Goal: Task Accomplishment & Management: Manage account settings

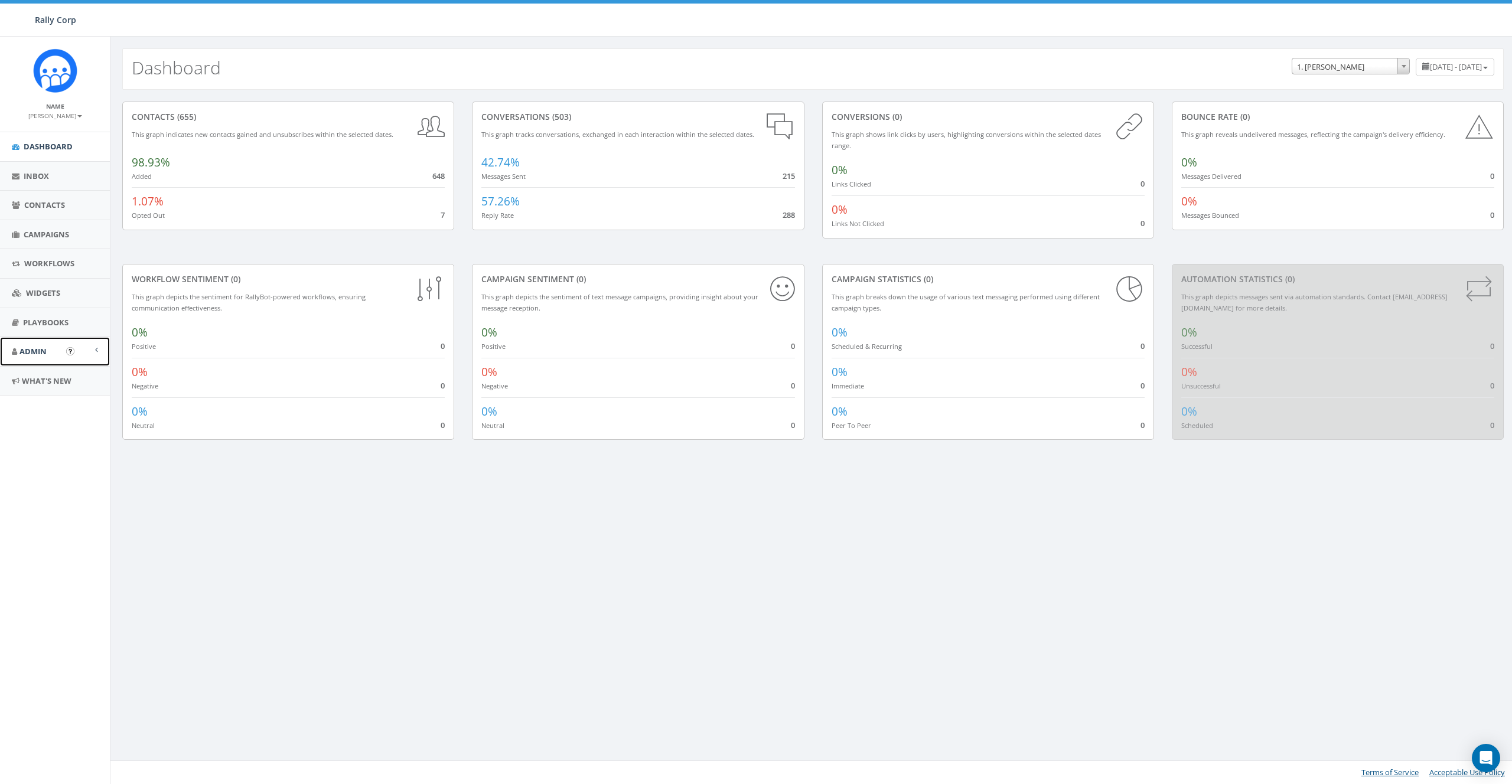
click at [64, 360] on link "Admin" at bounding box center [55, 351] width 110 height 29
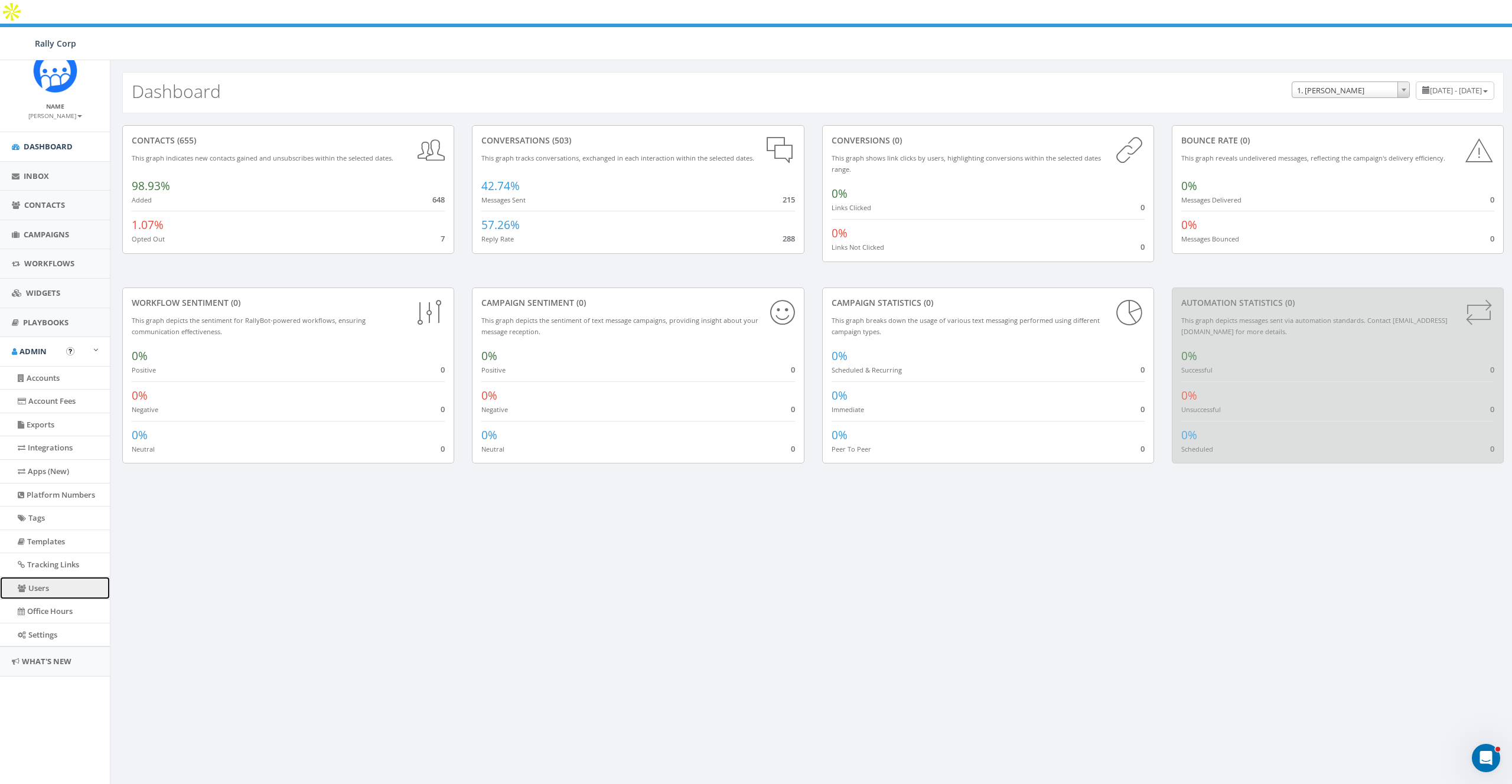
click at [59, 584] on link "Users" at bounding box center [55, 588] width 110 height 23
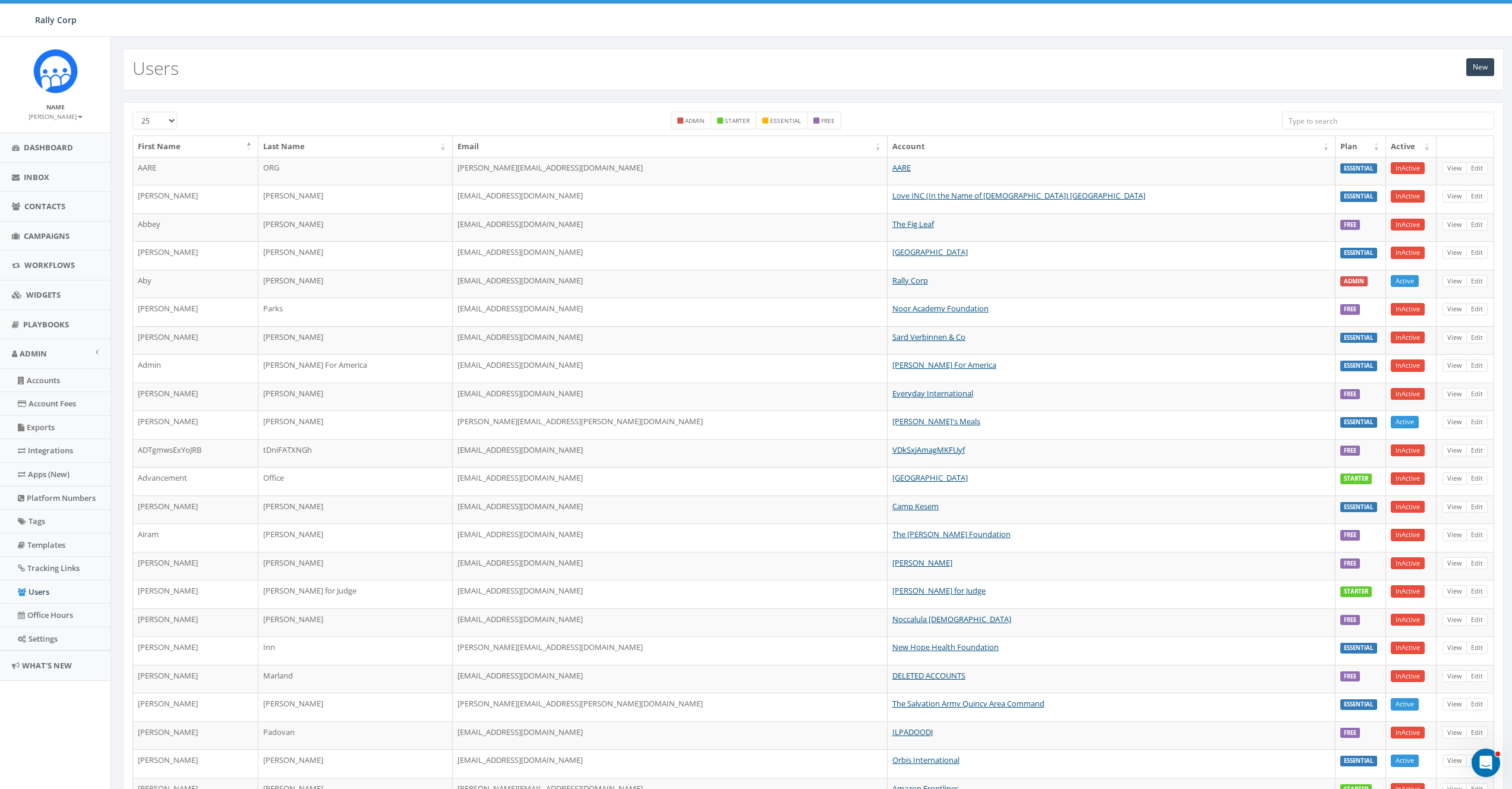
click at [1341, 120] on input "search" at bounding box center [1388, 120] width 212 height 18
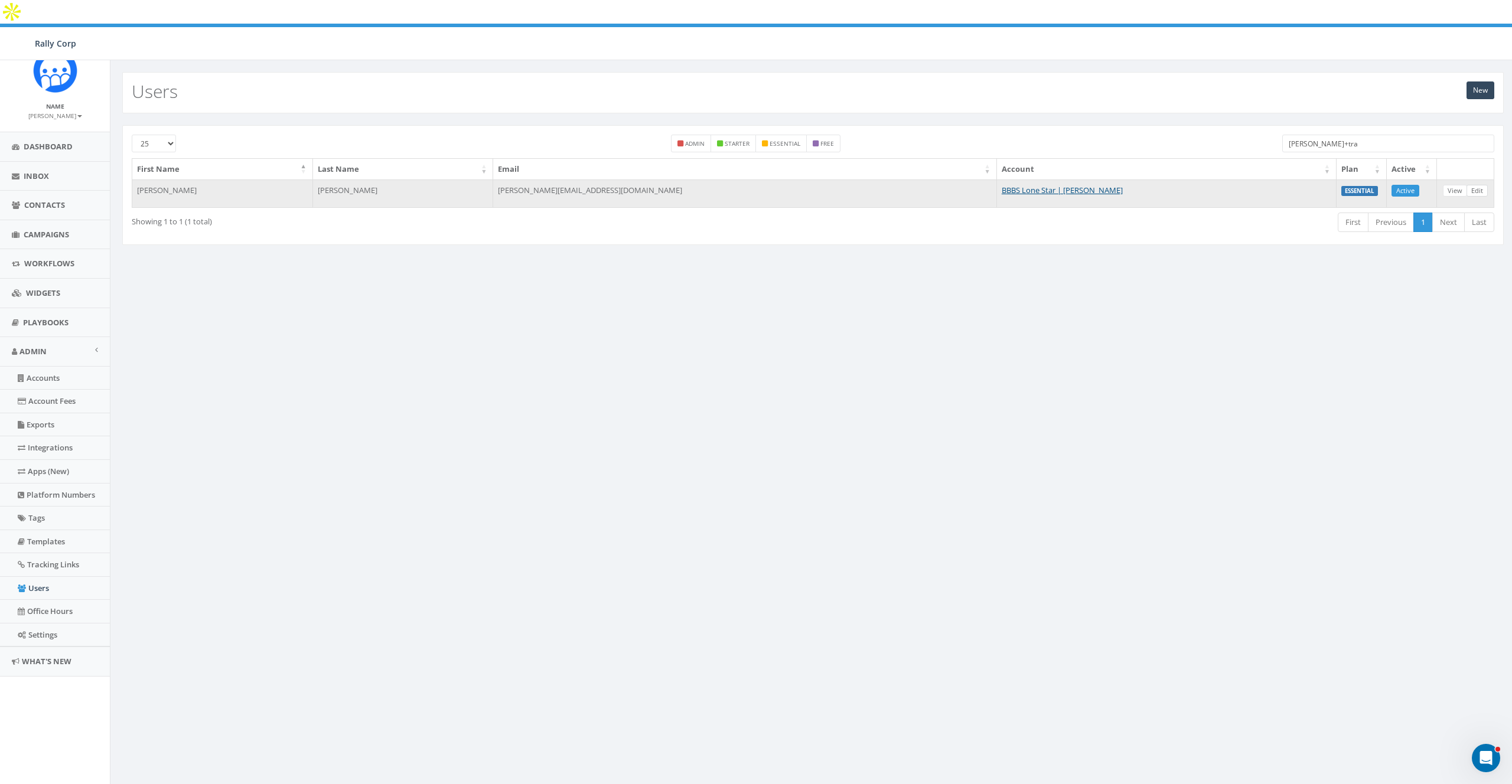
type input "james+tra"
click at [1480, 185] on link "Edit" at bounding box center [1477, 191] width 21 height 12
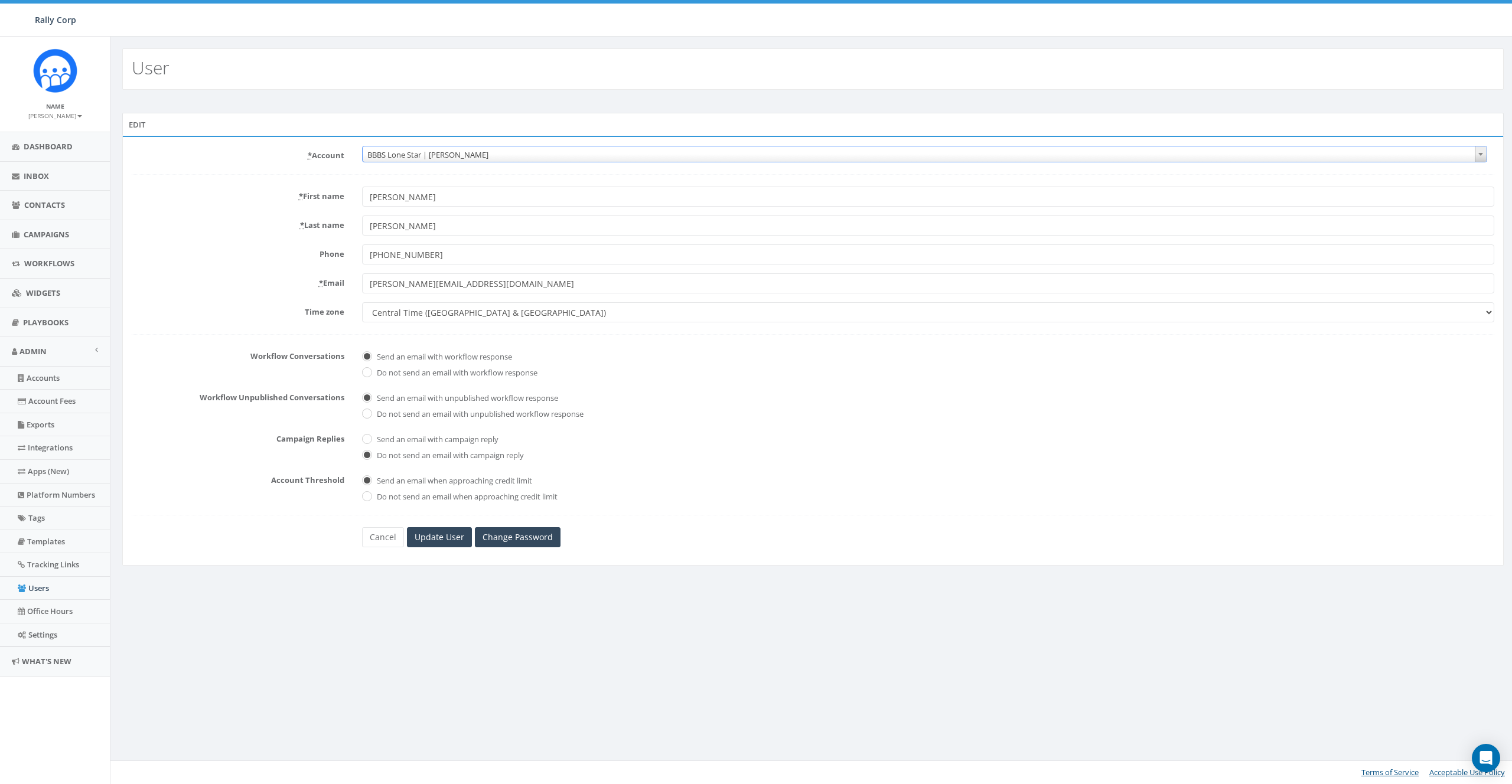
click at [463, 156] on span "BBBS Lone Star | [PERSON_NAME]" at bounding box center [924, 155] width 1124 height 17
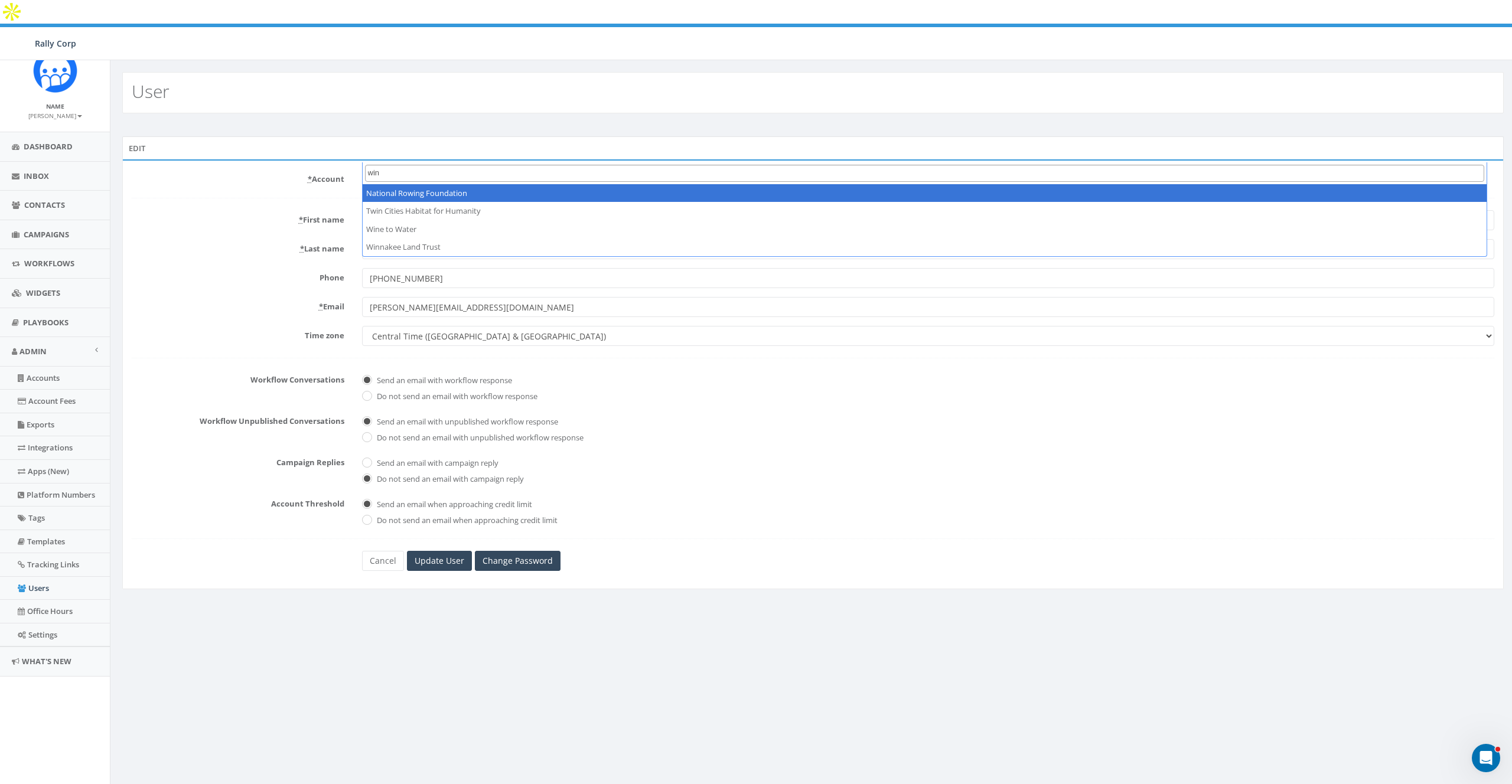
type input "[PERSON_NAME]"
select select "1330"
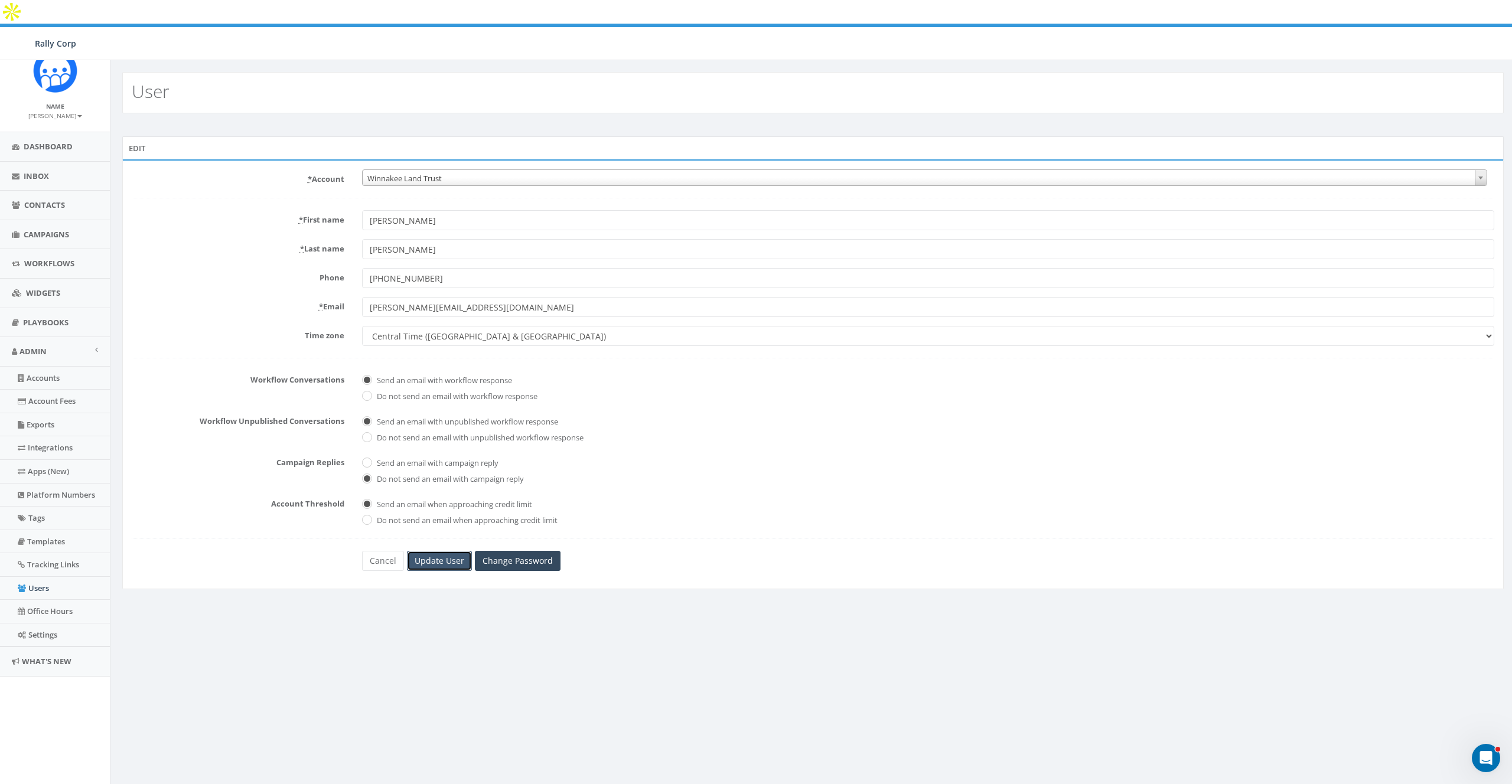
click at [429, 551] on input "Update User" at bounding box center [439, 561] width 65 height 20
